Goal: Transaction & Acquisition: Obtain resource

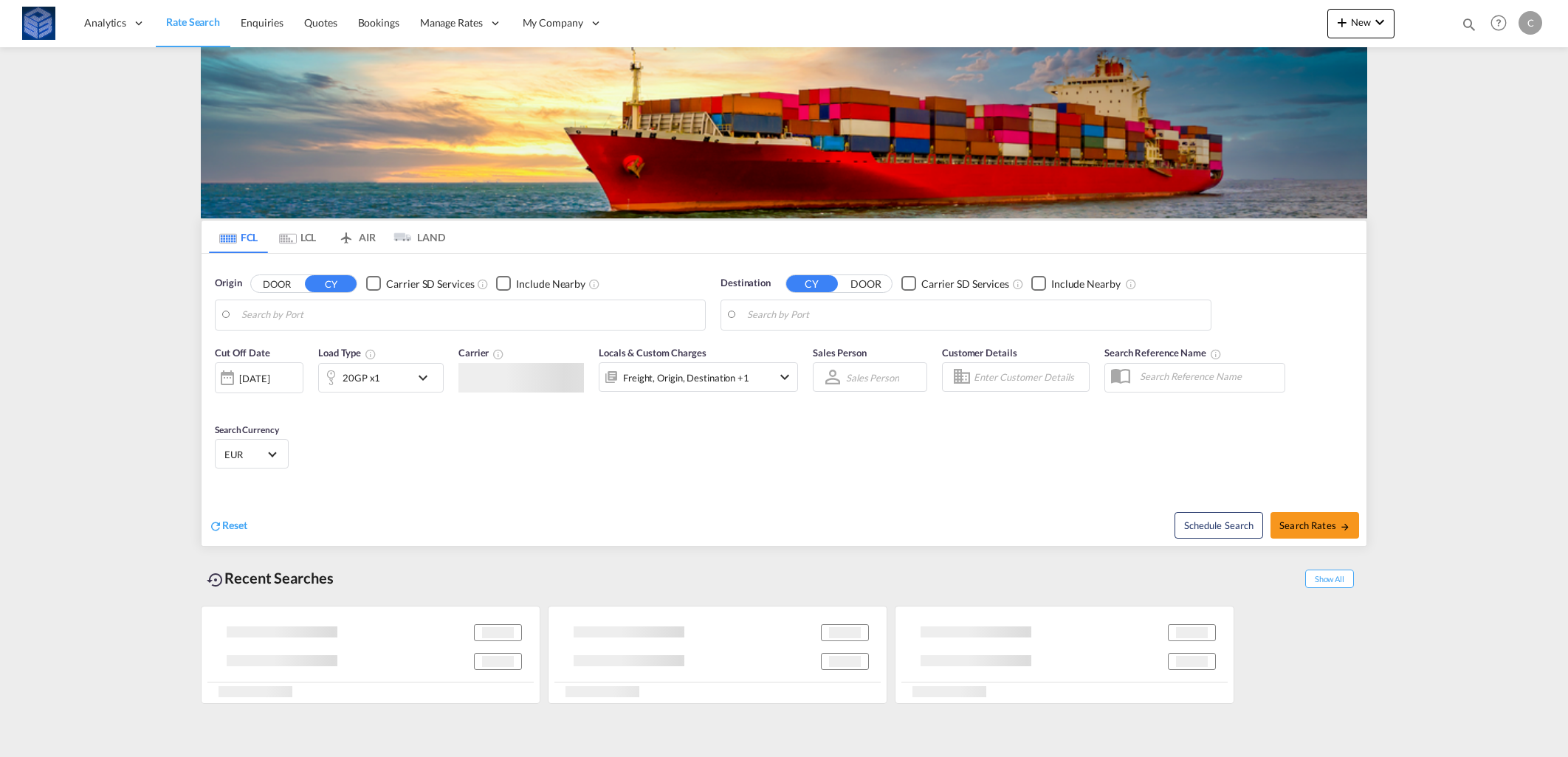
type input "[GEOGRAPHIC_DATA], [GEOGRAPHIC_DATA]"
type input "Port Gentil, GAPOG"
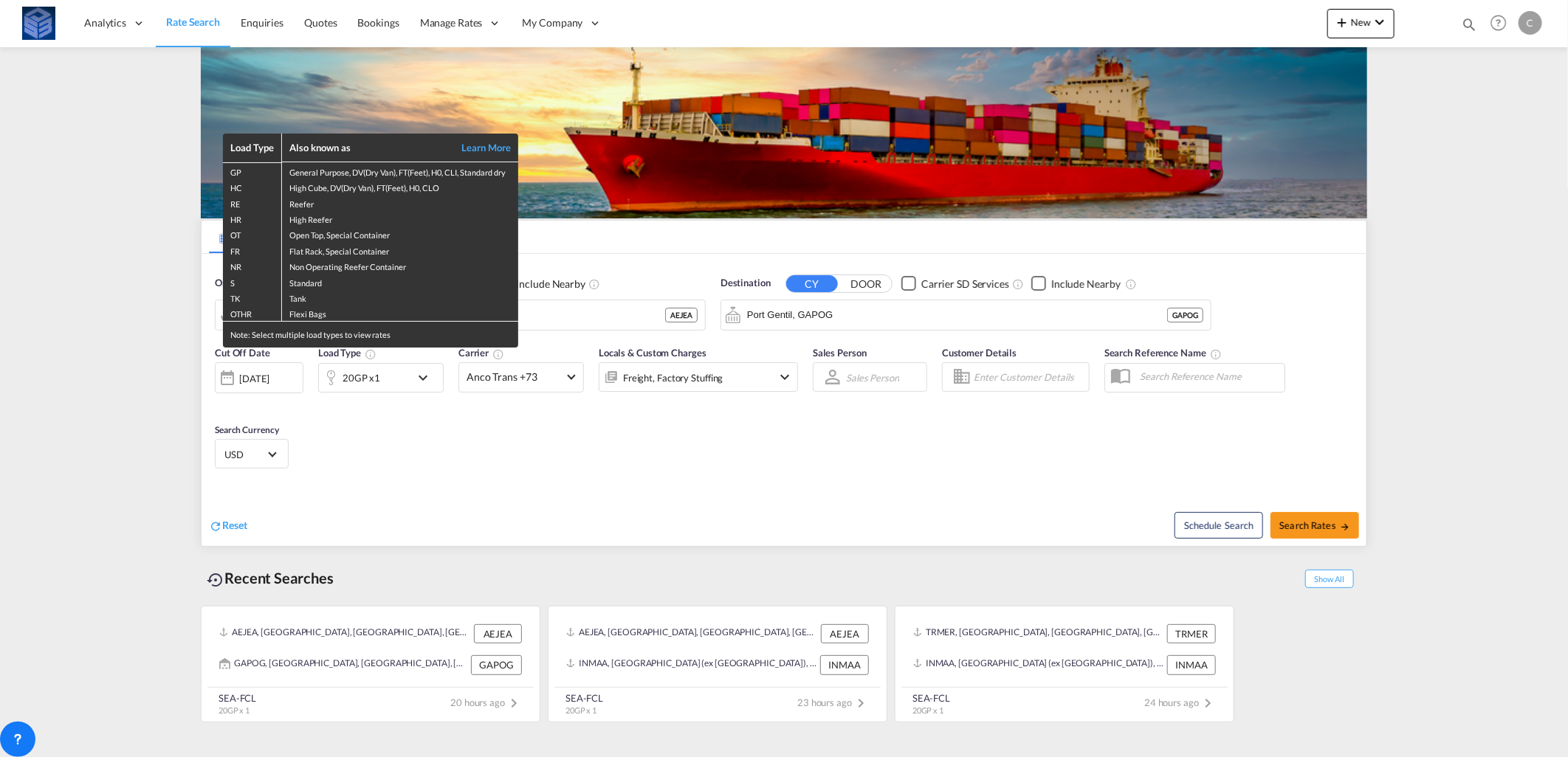
click at [596, 321] on div "Load Type Also known as Learn More GP General Purpose, DV(Dry Van), FT(Feet), H…" at bounding box center [784, 378] width 1568 height 757
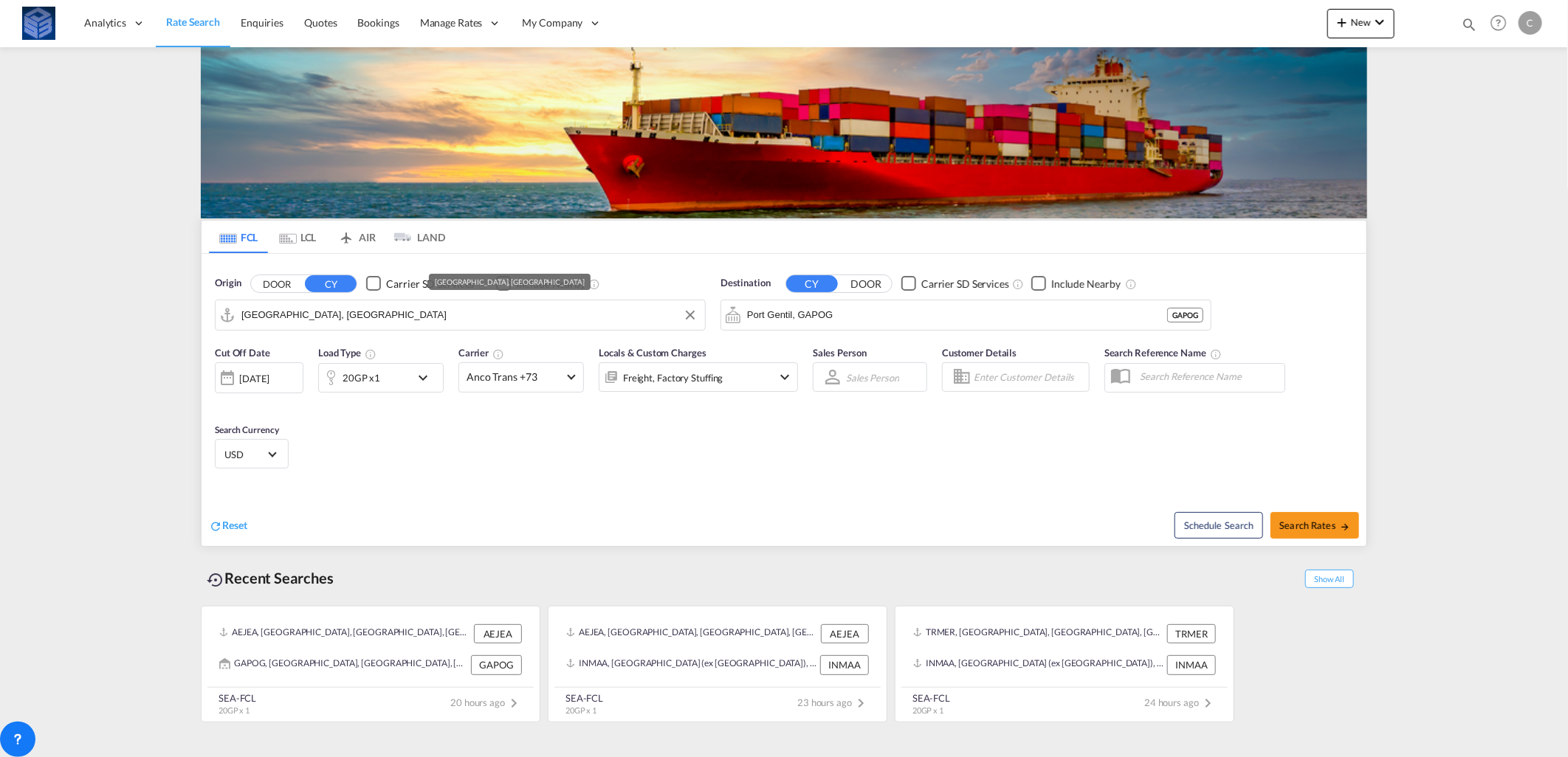
click at [596, 321] on input "[GEOGRAPHIC_DATA], [GEOGRAPHIC_DATA]" at bounding box center [469, 315] width 456 height 22
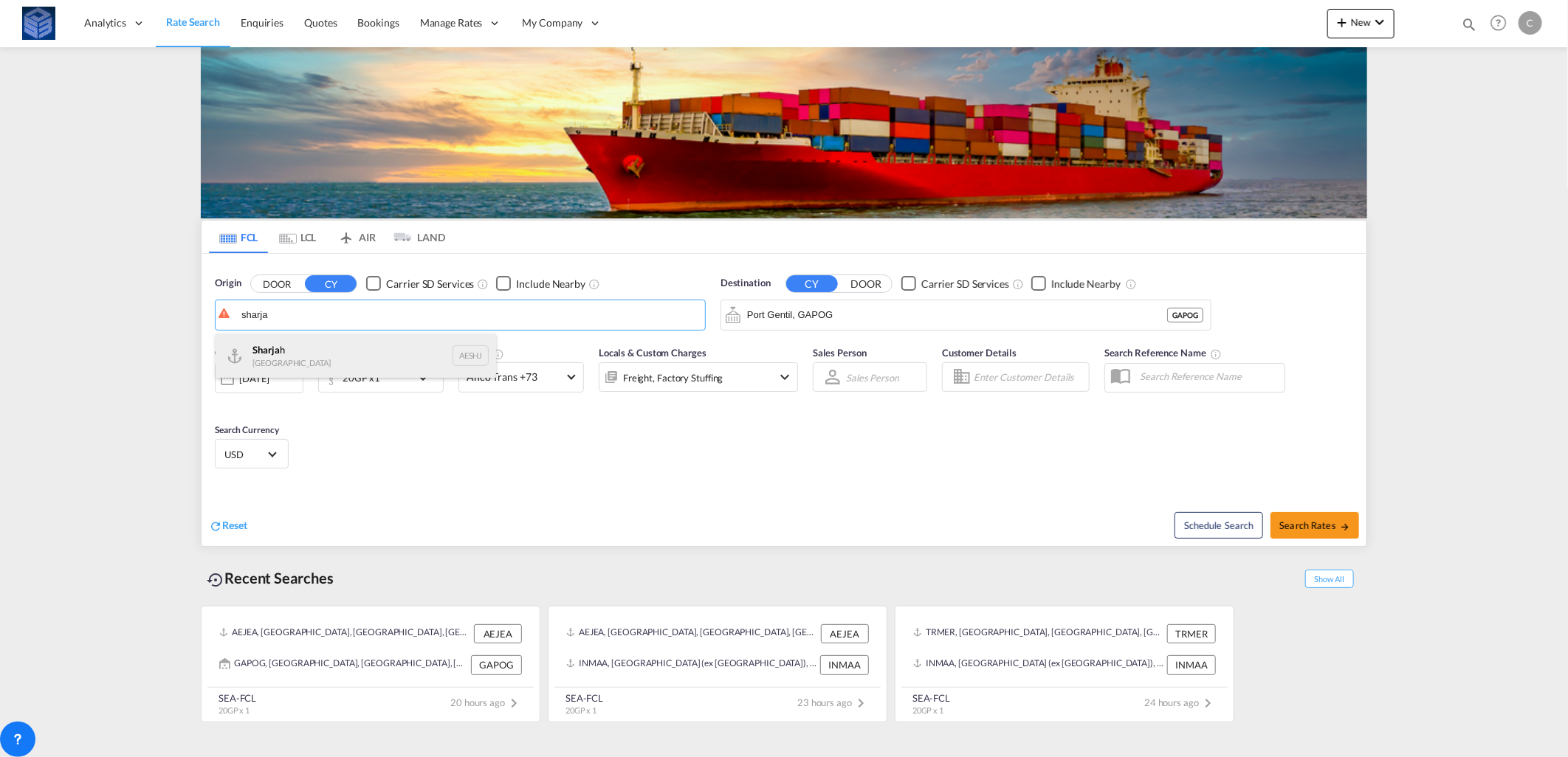
click at [339, 355] on div "Sharja h [GEOGRAPHIC_DATA] AESHJ" at bounding box center [355, 355] width 280 height 44
type input "Sharjah, AESHJ"
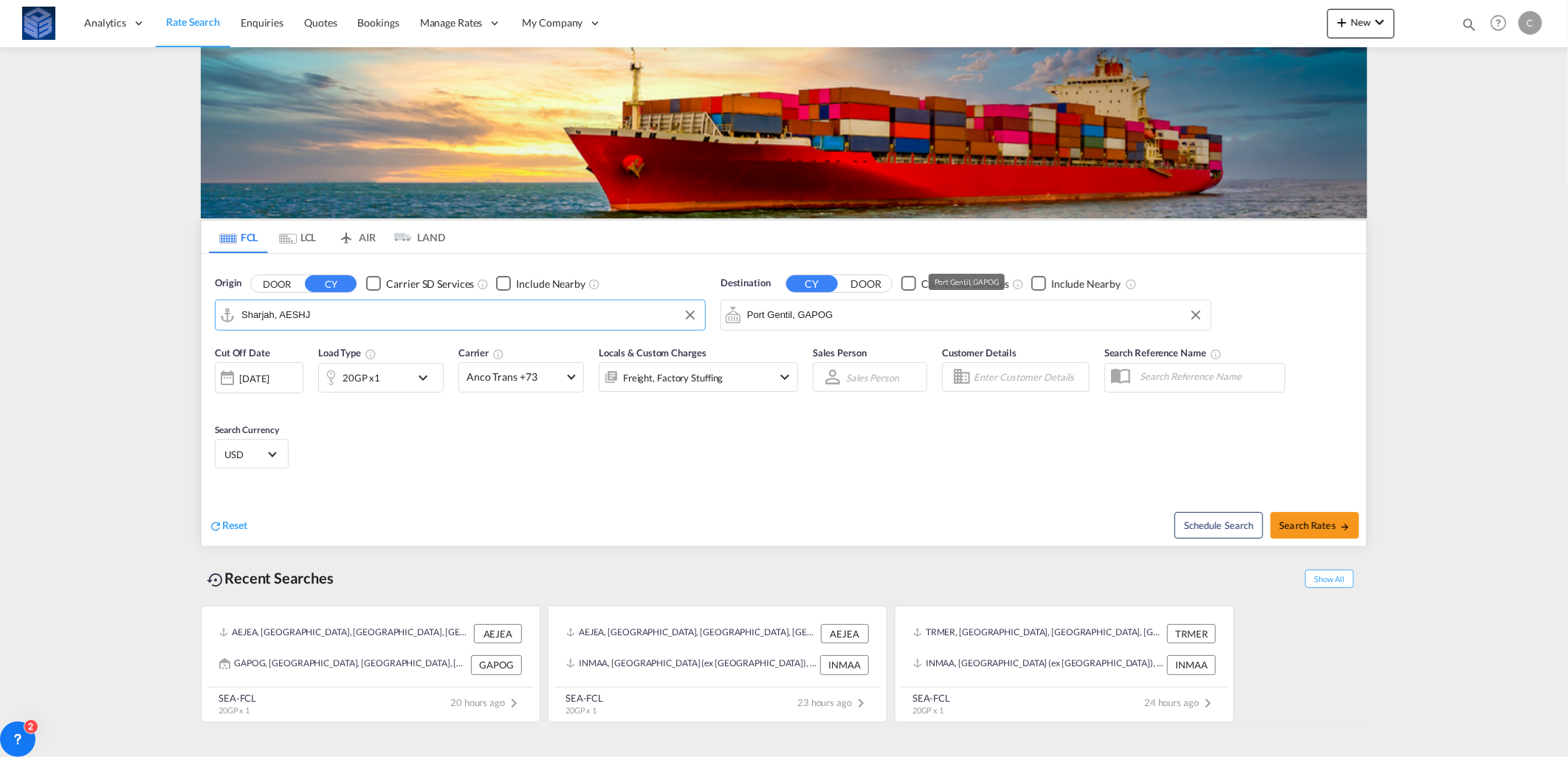
click at [887, 307] on input "Port Gentil, GAPOG" at bounding box center [975, 315] width 456 height 22
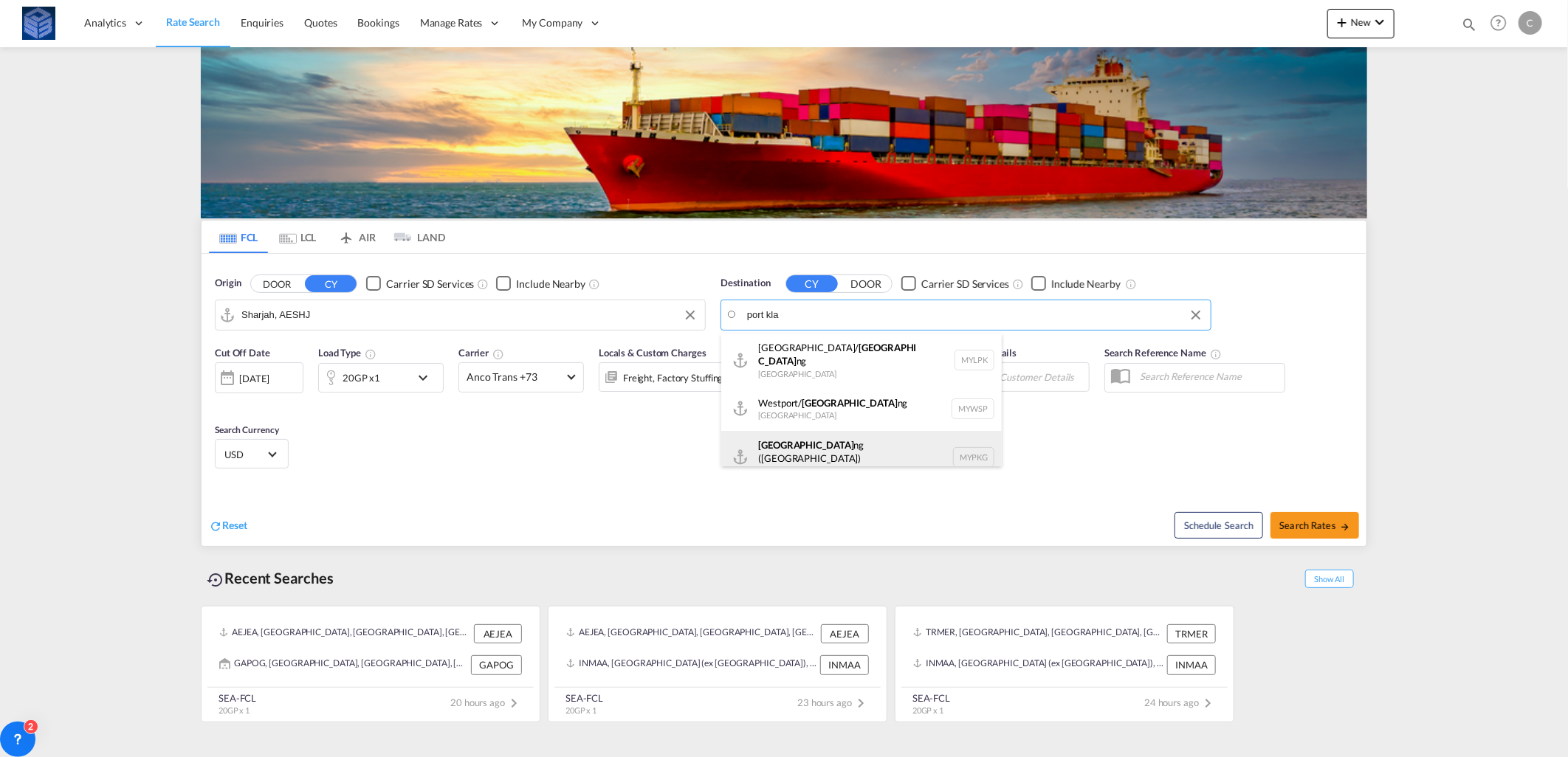
click at [815, 448] on div "Port Kla ng ([GEOGRAPHIC_DATA]) [GEOGRAPHIC_DATA] MYPKG" at bounding box center [861, 457] width 280 height 53
type input "[GEOGRAPHIC_DATA] ([GEOGRAPHIC_DATA]), MYPKG"
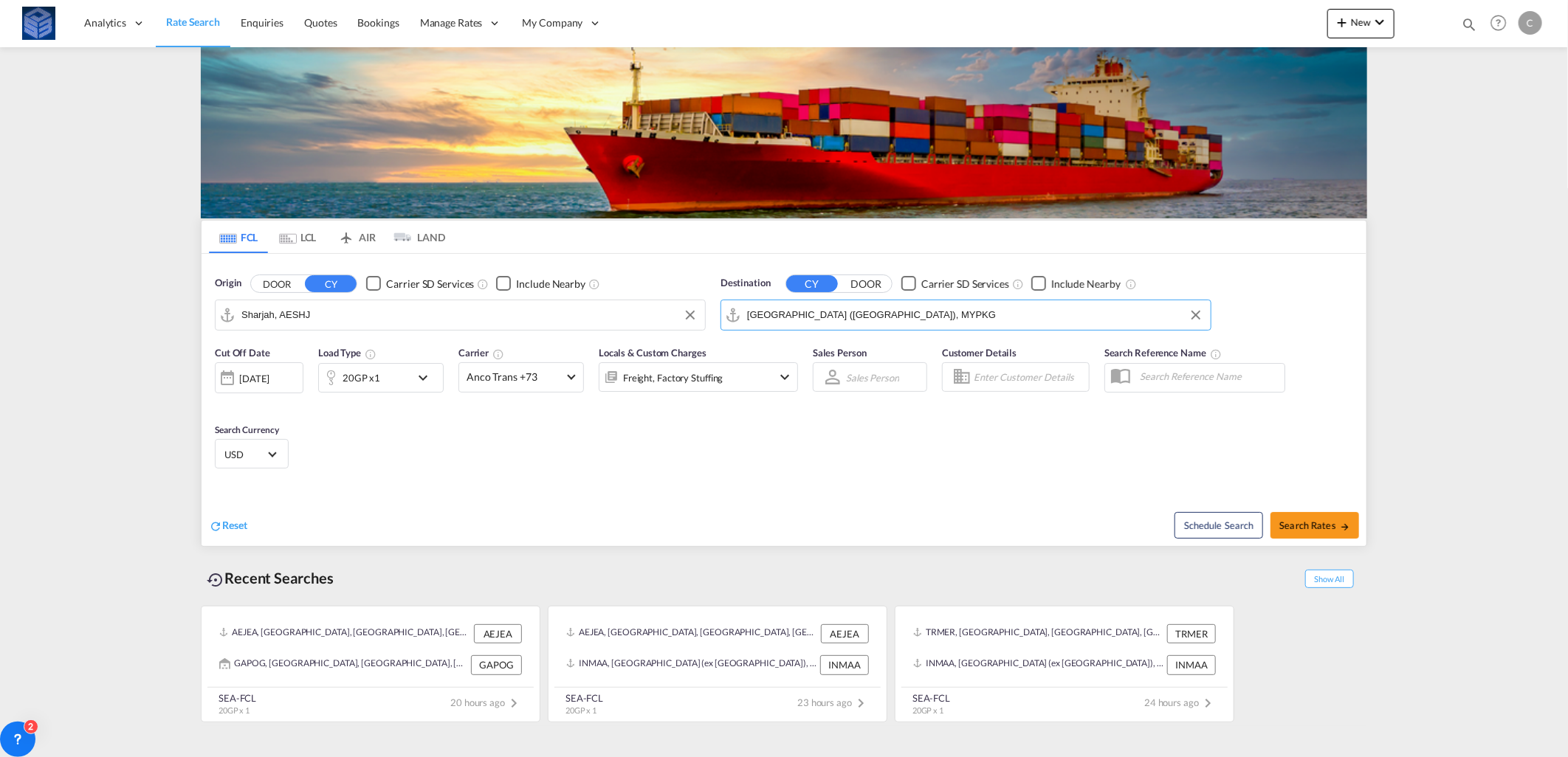
click at [815, 448] on div "Cut Off Date [DATE] [DATE] Load Type 20GP x1 Carrier Anco Trans +73 Online Rate…" at bounding box center [784, 410] width 1165 height 144
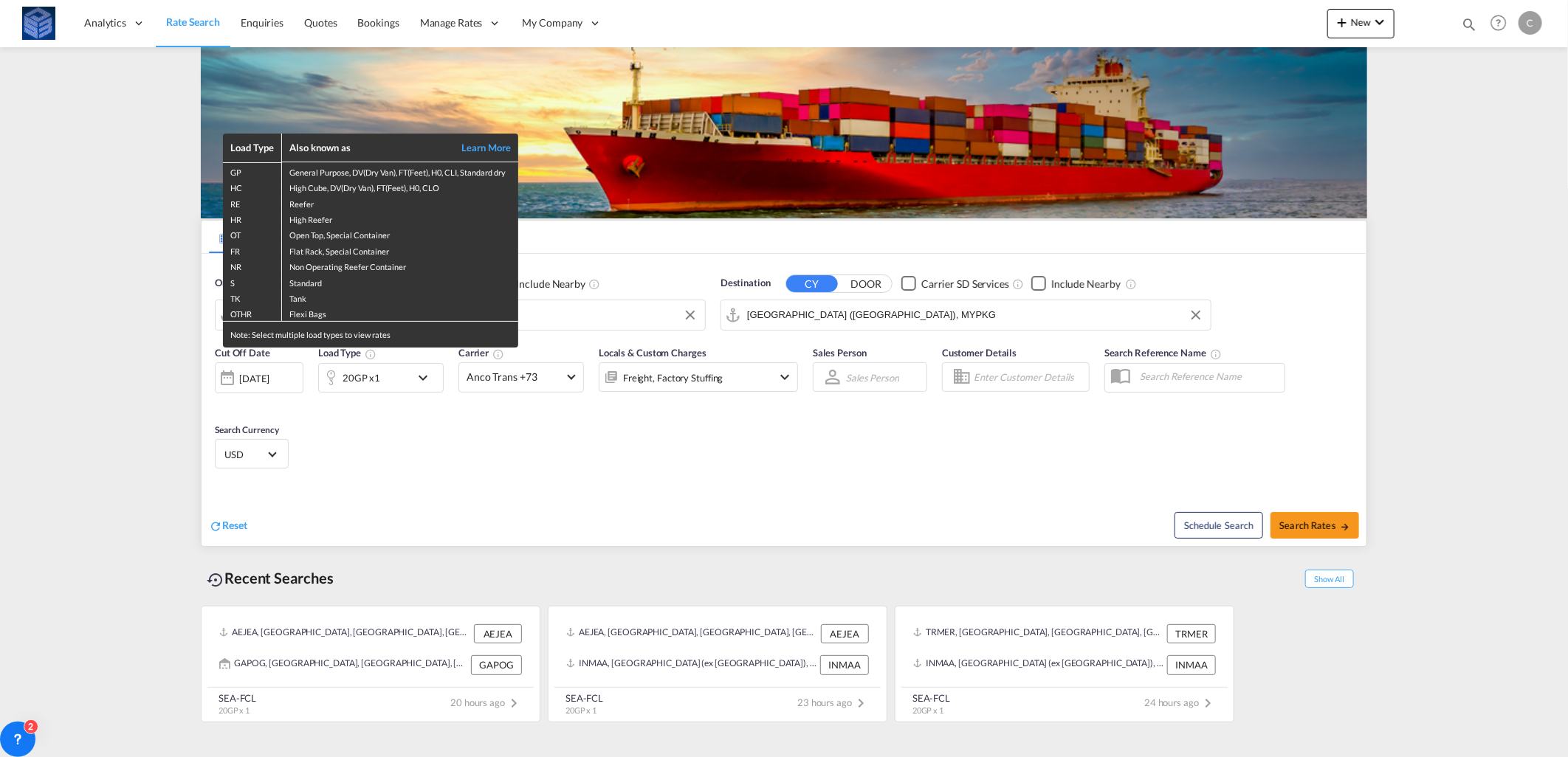
click at [365, 387] on div "Load Type Also known as Learn More GP General Purpose, DV(Dry Van), FT(Feet), H…" at bounding box center [784, 378] width 1568 height 757
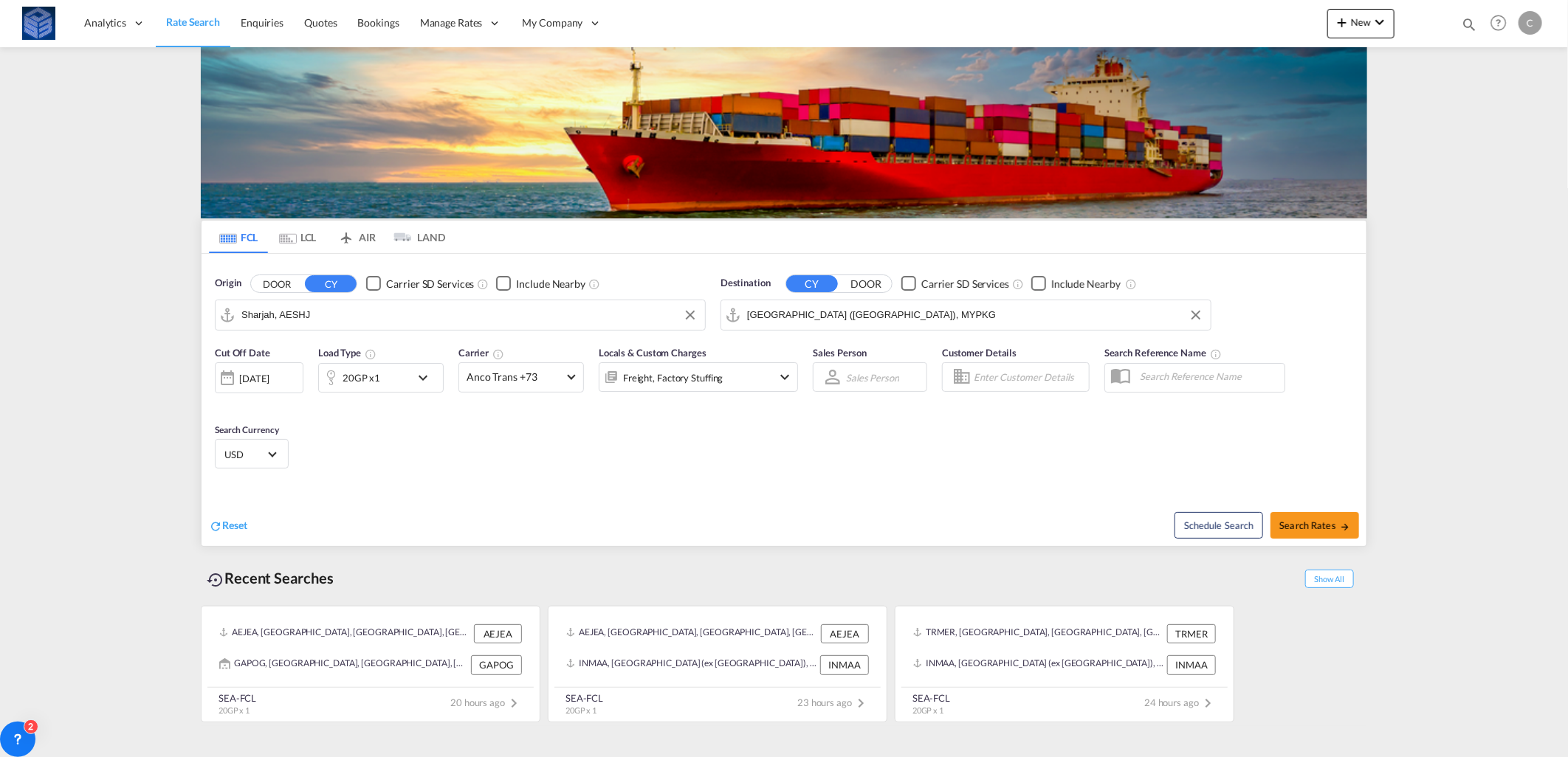
click at [389, 377] on div "20GP x1" at bounding box center [365, 378] width 91 height 30
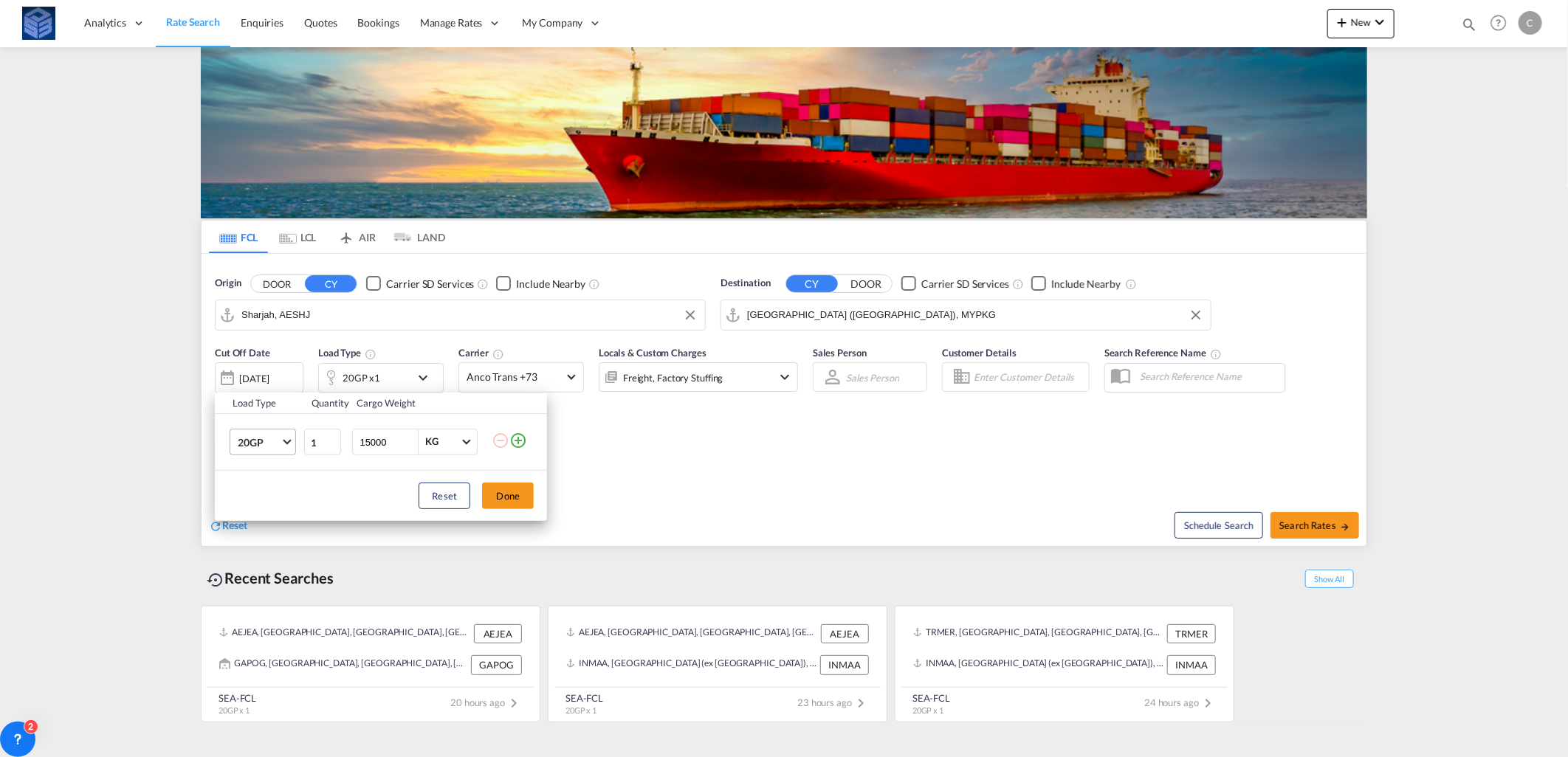
click at [261, 437] on span "20GP" at bounding box center [259, 443] width 43 height 15
click at [262, 515] on div "40HC" at bounding box center [251, 514] width 28 height 15
click at [256, 440] on span "40HC" at bounding box center [259, 443] width 43 height 15
click at [275, 469] on md-option "40RE" at bounding box center [276, 467] width 100 height 35
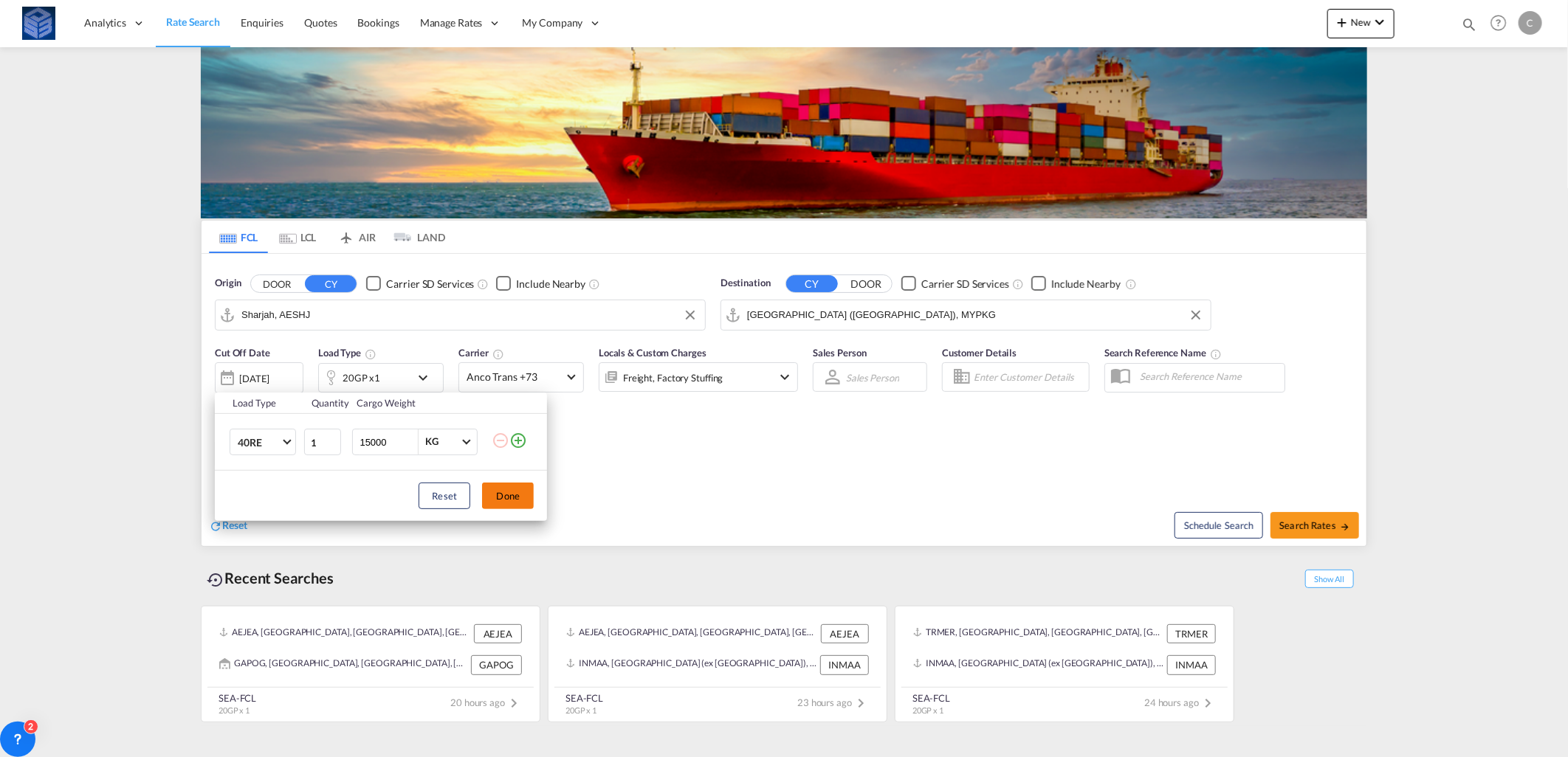
click at [508, 498] on button "Done" at bounding box center [507, 496] width 52 height 27
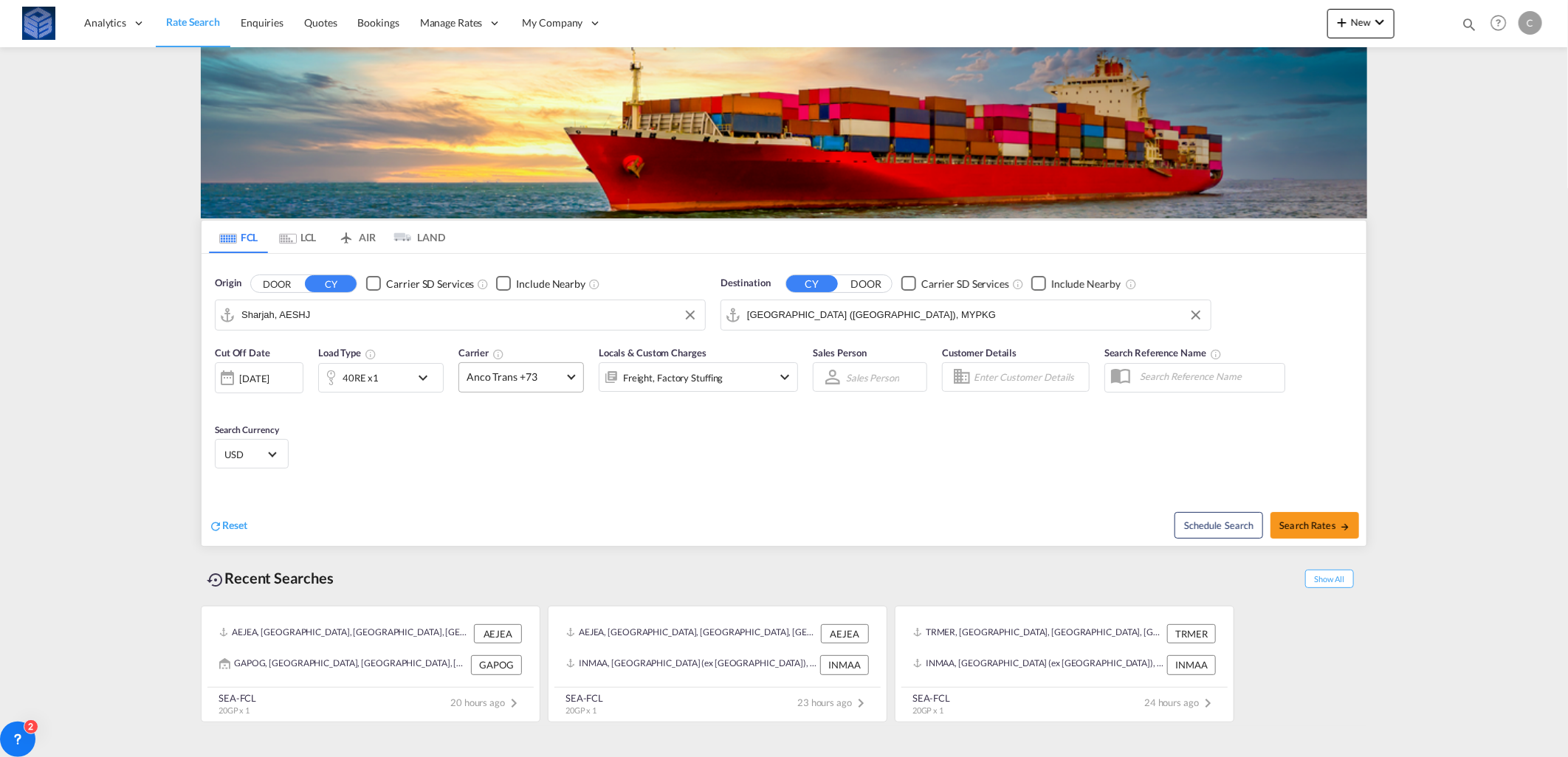
click at [525, 375] on span "Anco Trans +73" at bounding box center [514, 377] width 96 height 15
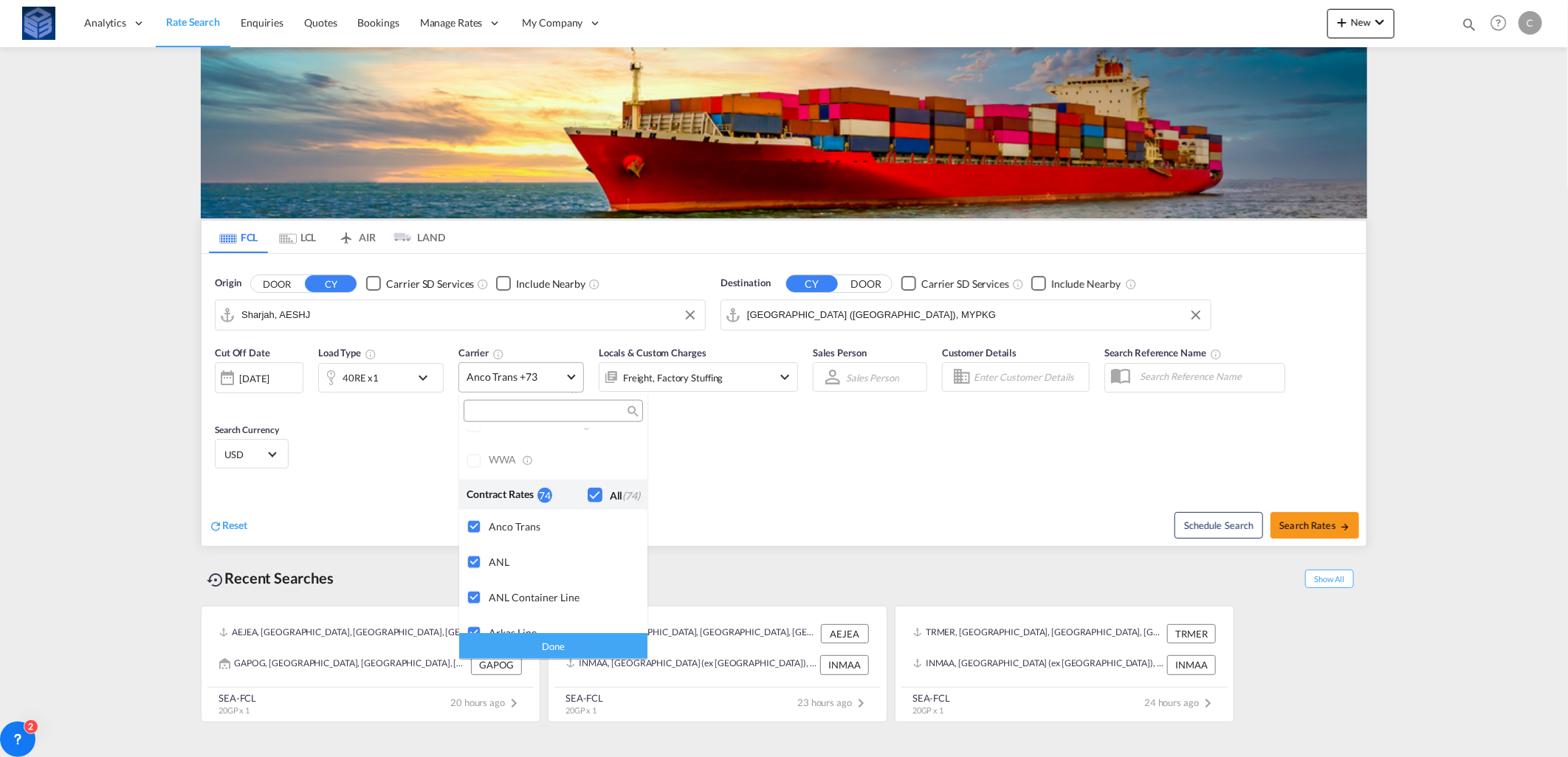
scroll to position [0, 0]
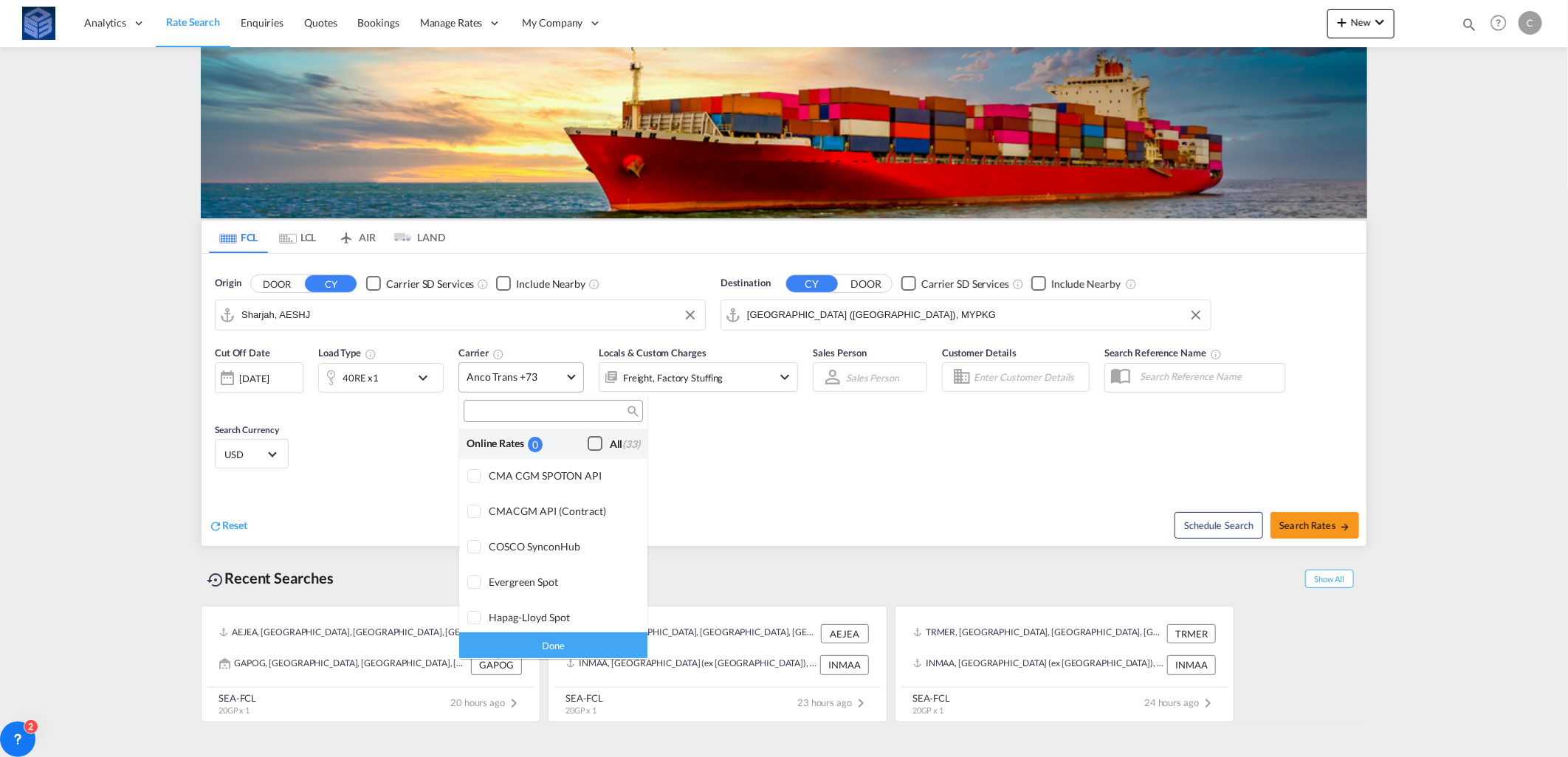
click at [587, 446] on div "Checkbox No Ink" at bounding box center [595, 444] width 15 height 15
click at [559, 646] on div "Done" at bounding box center [553, 646] width 188 height 26
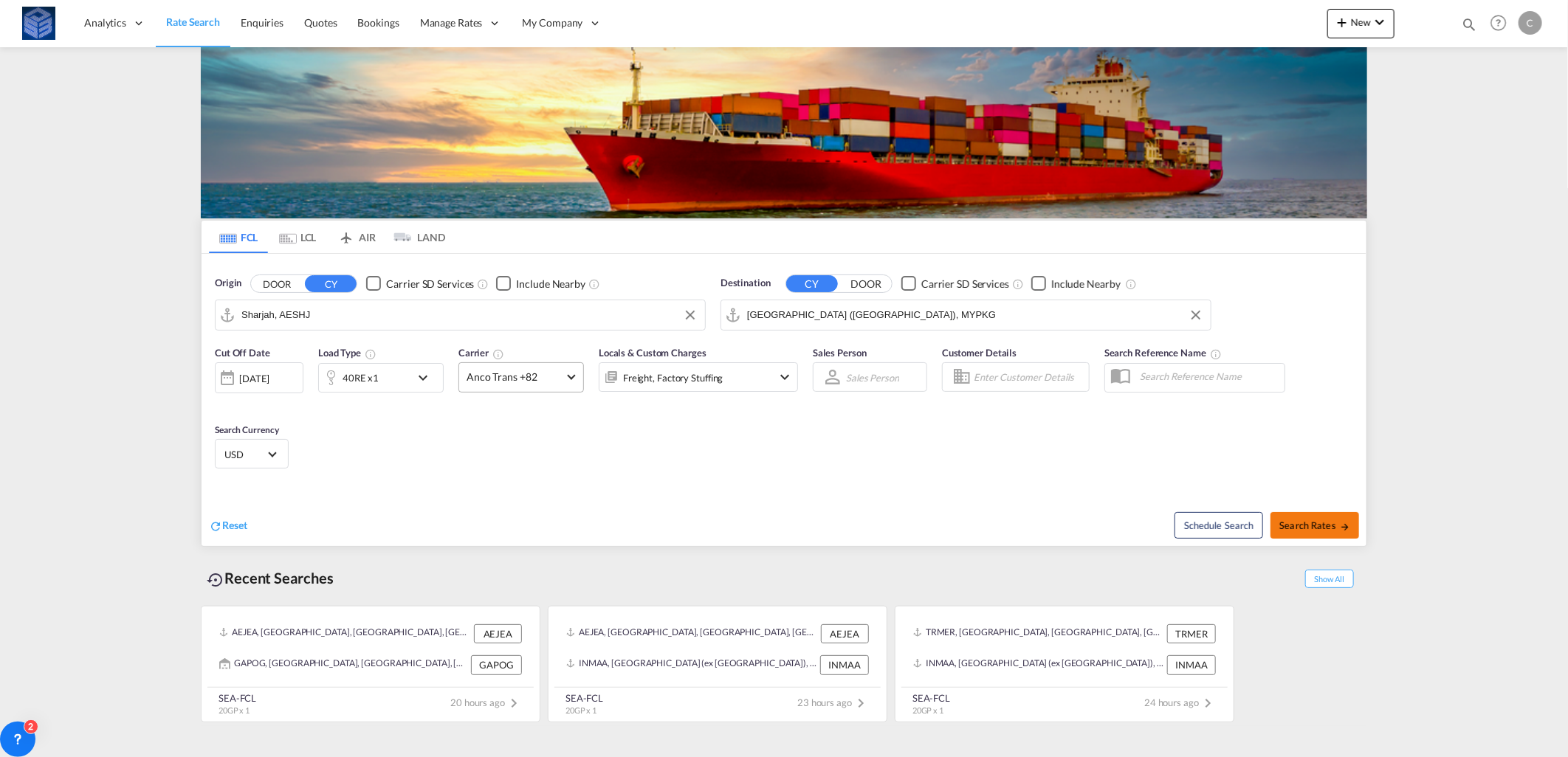
click at [1310, 530] on span "Search Rates" at bounding box center [1315, 525] width 71 height 12
type input "AESHJ to MYPKG / [DATE]"
